Goal: Information Seeking & Learning: Learn about a topic

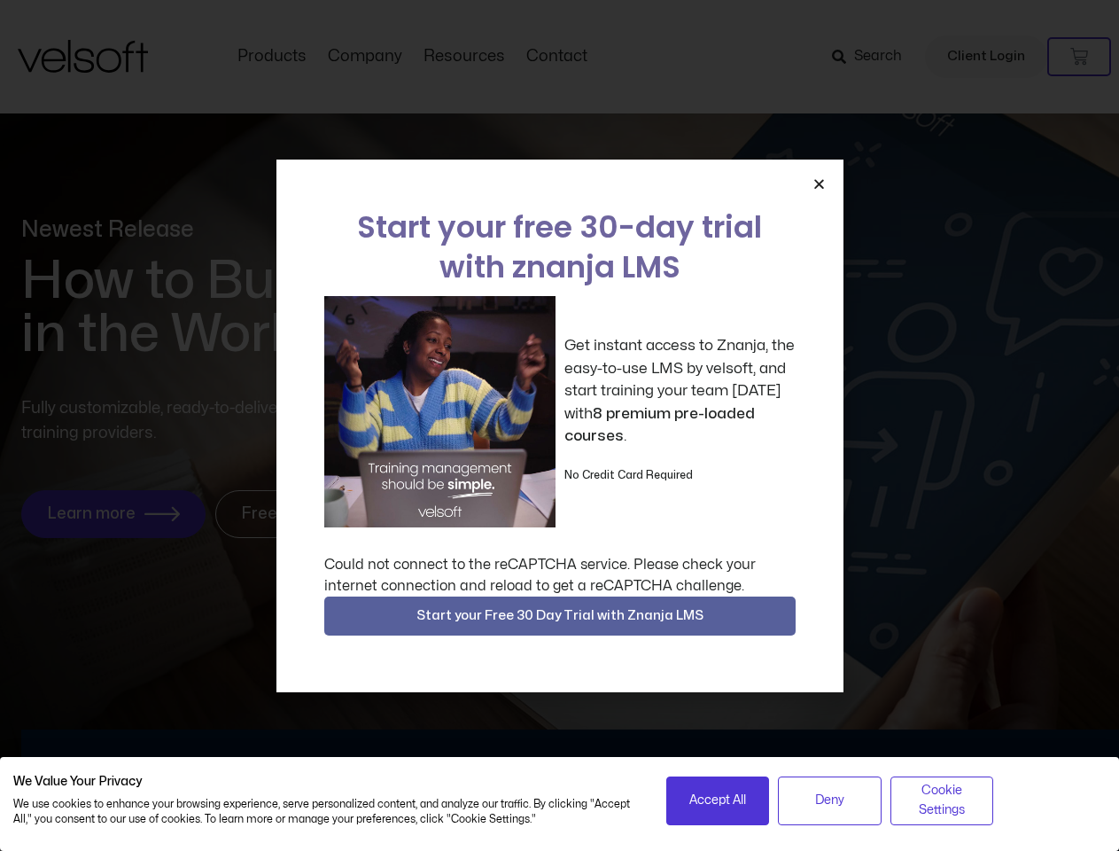
click at [559, 425] on div "Get instant access to Znanja, the easy-to-use LMS by velsoft, and start trainin…" at bounding box center [559, 411] width 471 height 231
click at [819, 183] on icon "Close" at bounding box center [819, 183] width 13 height 13
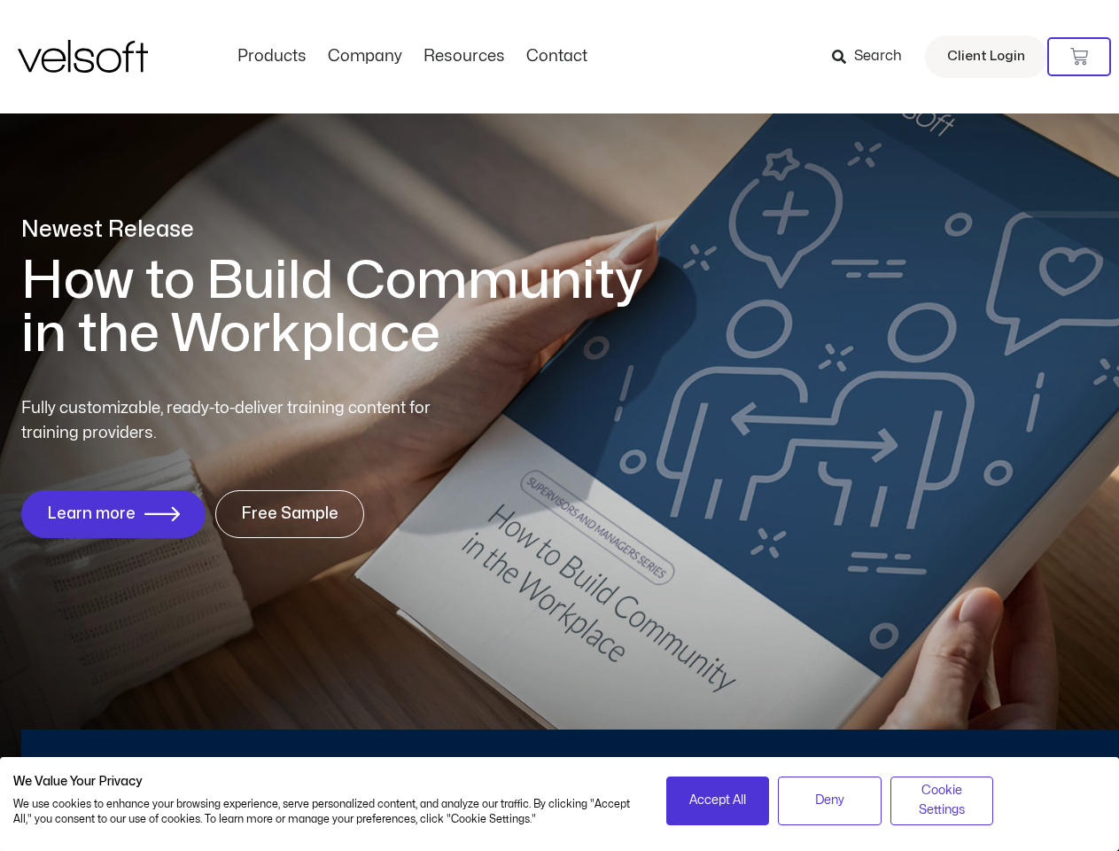
click at [560, 616] on div "Newest Release How to Build Community in the Workplace Fully customizable, read…" at bounding box center [559, 386] width 1119 height 787
click at [718, 800] on span "Accept All" at bounding box center [717, 799] width 57 height 19
